Goal: Check status: Check status

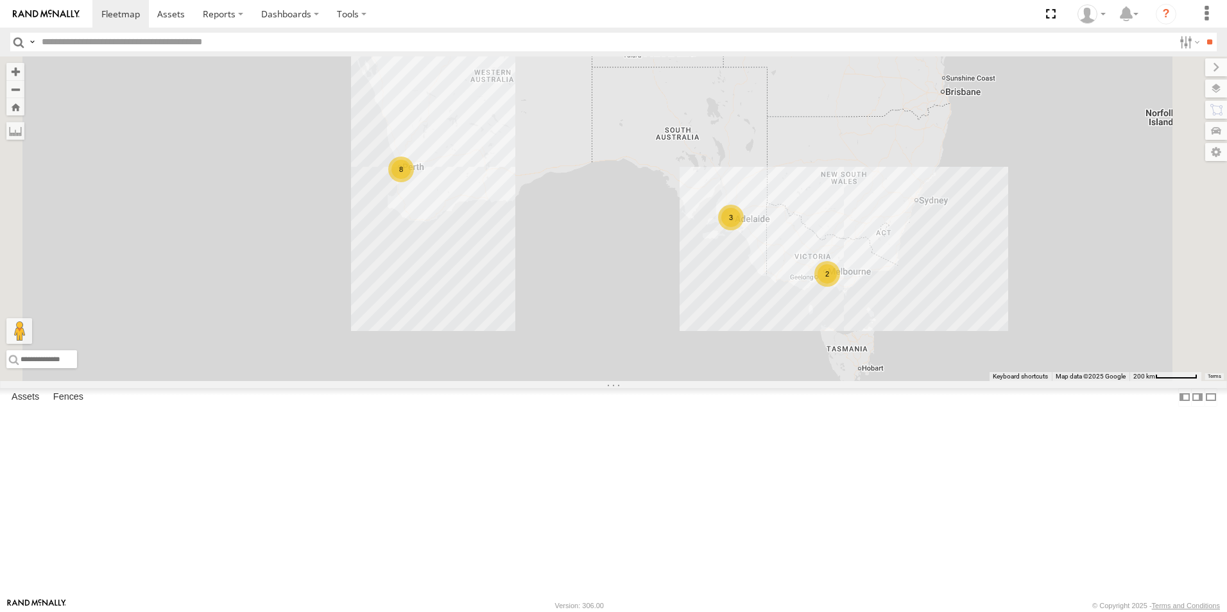
click at [0, 0] on link at bounding box center [0, 0] width 0 height 0
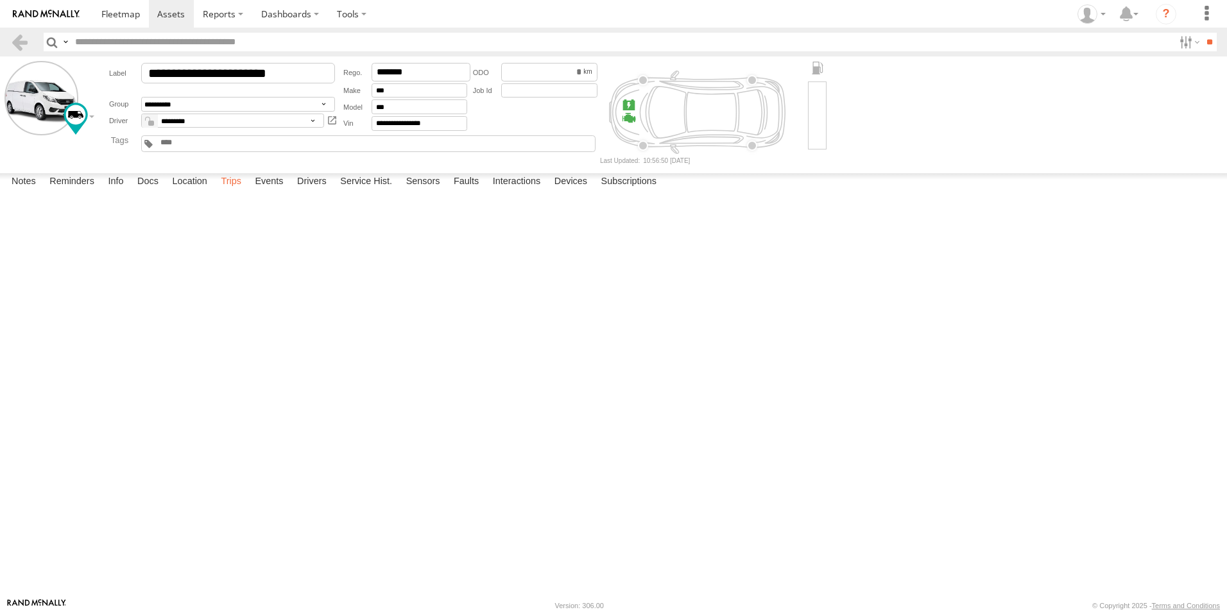
click at [235, 191] on label "Trips" at bounding box center [230, 182] width 33 height 18
click at [22, 40] on link at bounding box center [19, 42] width 19 height 19
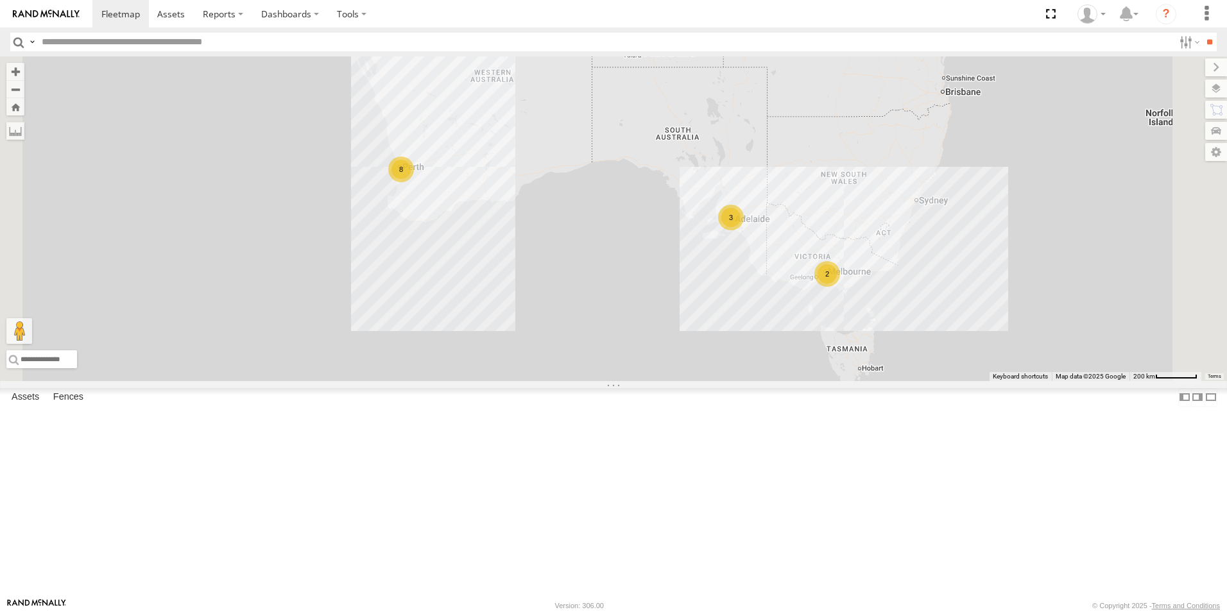
click at [0, 0] on link at bounding box center [0, 0] width 0 height 0
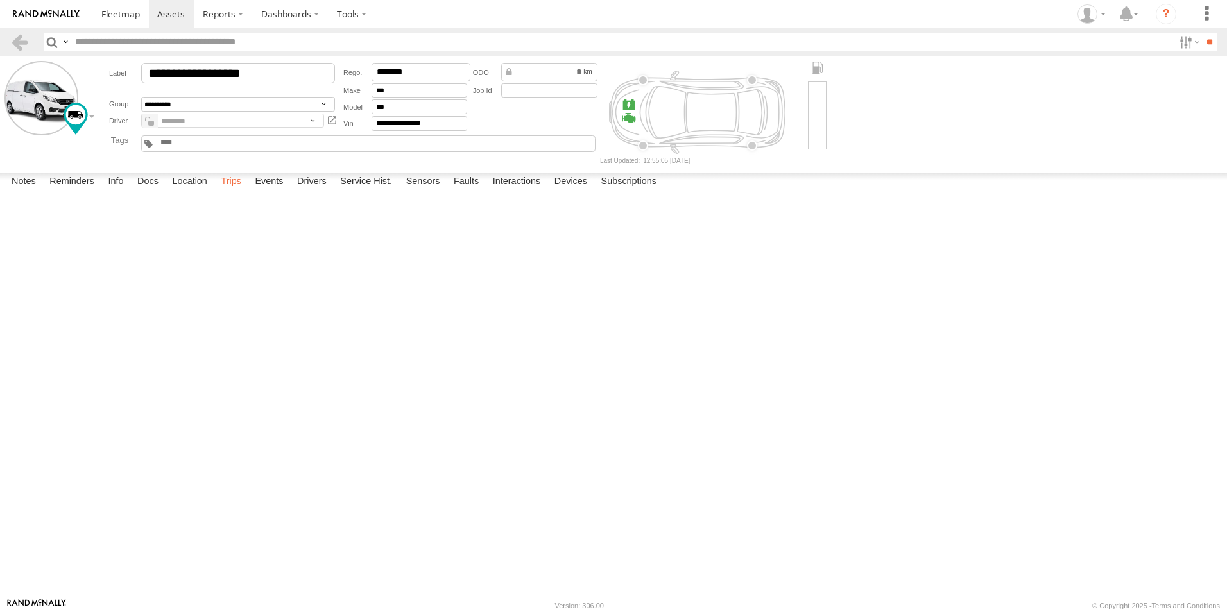
click at [239, 191] on label "Trips" at bounding box center [230, 182] width 33 height 18
